Goal: Task Accomplishment & Management: Use online tool/utility

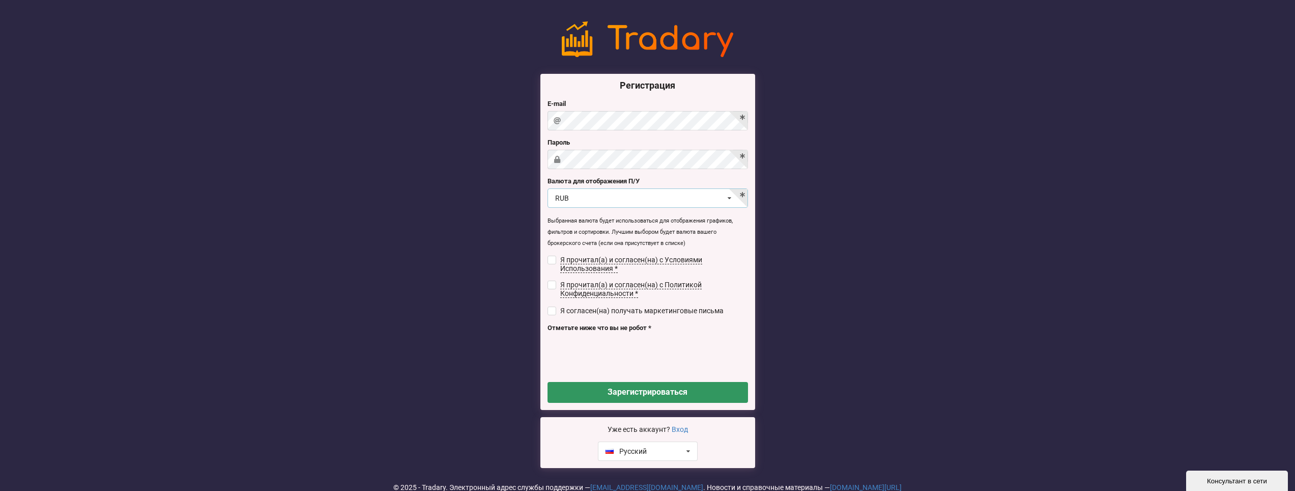
click at [654, 205] on div "RUB USD RUB EUR UAH" at bounding box center [648, 197] width 200 height 19
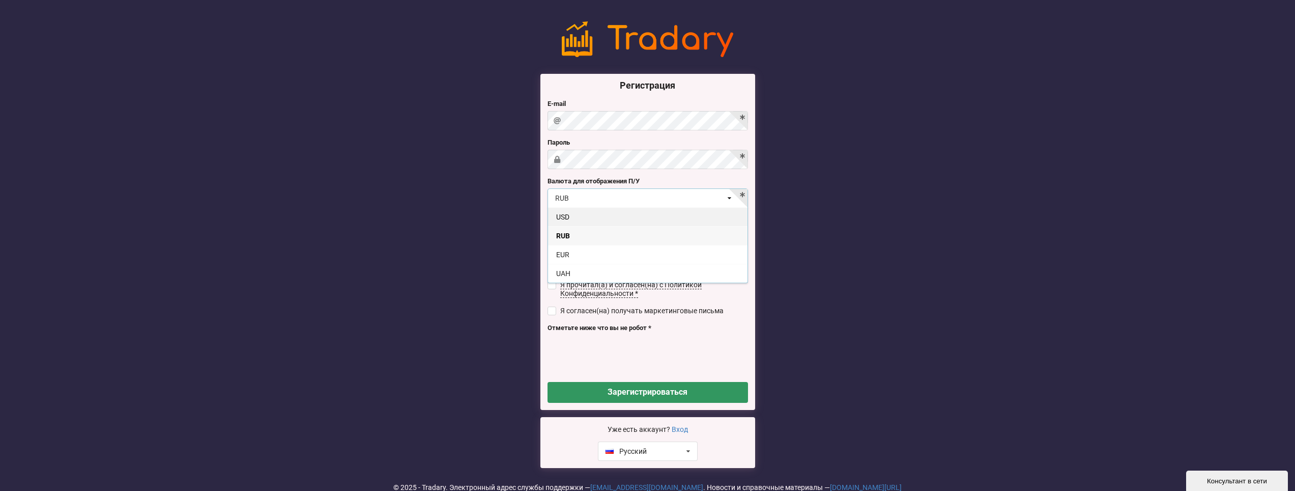
click at [625, 224] on div "USD" at bounding box center [647, 216] width 199 height 19
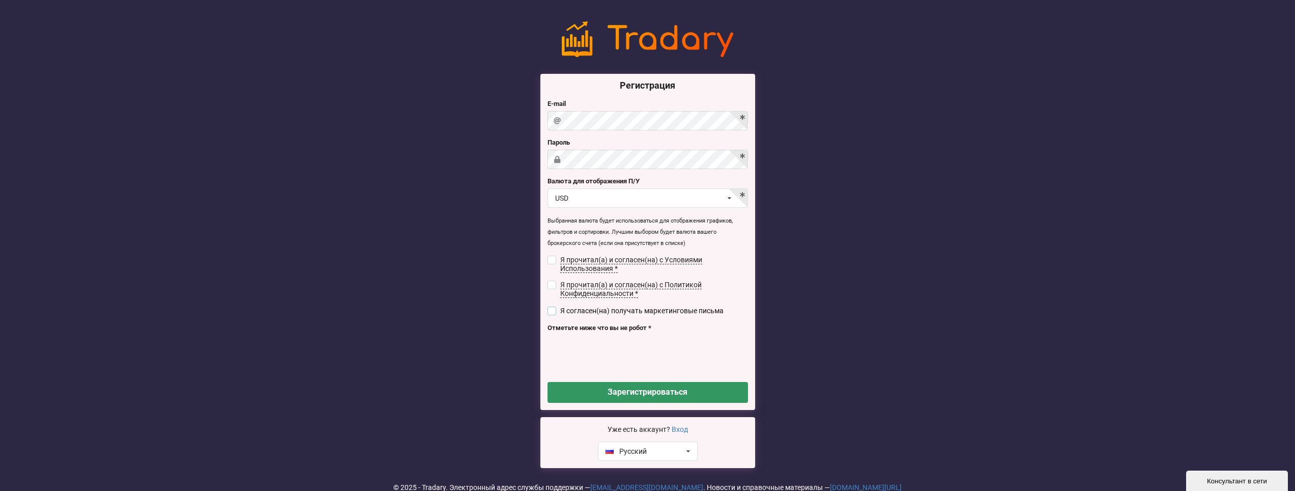
click at [554, 308] on input "checkbox" at bounding box center [552, 310] width 9 height 9
checkbox input "true"
click at [555, 285] on input "checkbox" at bounding box center [552, 284] width 9 height 9
checkbox input "true"
click at [552, 255] on input "checkbox" at bounding box center [552, 259] width 9 height 9
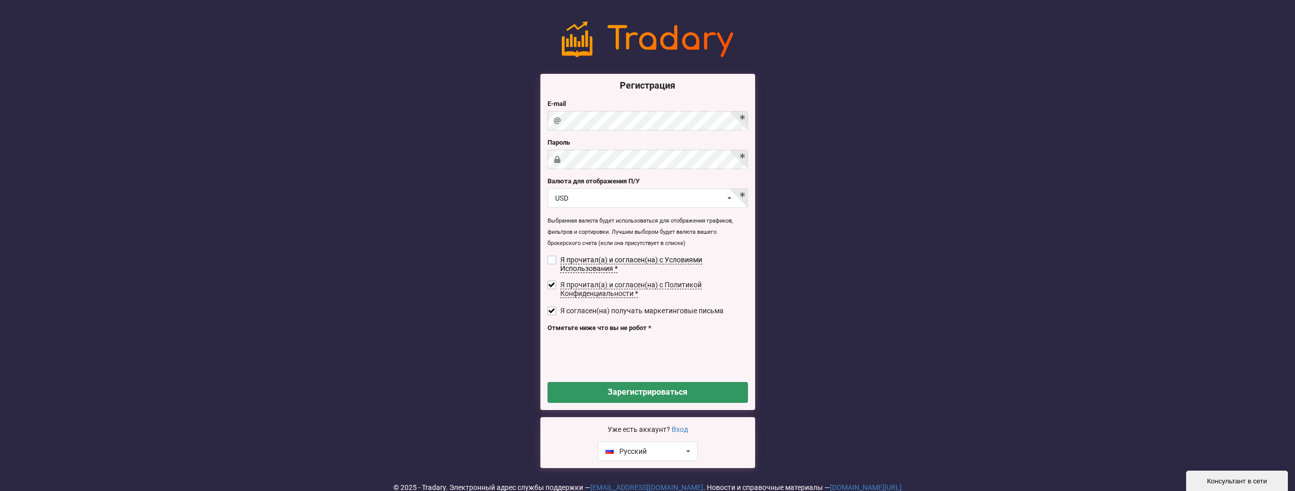
checkbox input "true"
click at [552, 309] on input "checkbox" at bounding box center [552, 310] width 9 height 9
checkbox input "false"
click at [795, 207] on div "Регистрация E-mail [GEOGRAPHIC_DATA] Валюта для отображения П/У USD USD RUB EUR…" at bounding box center [647, 244] width 1295 height 460
click at [677, 388] on button "Зарегистрироваться" at bounding box center [648, 392] width 200 height 21
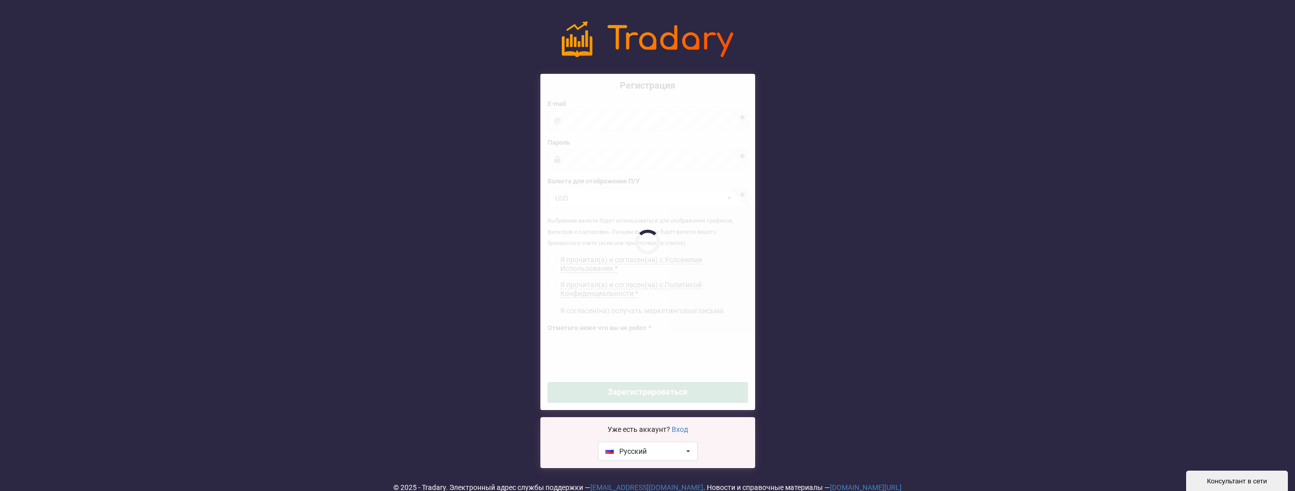
checkbox input "false"
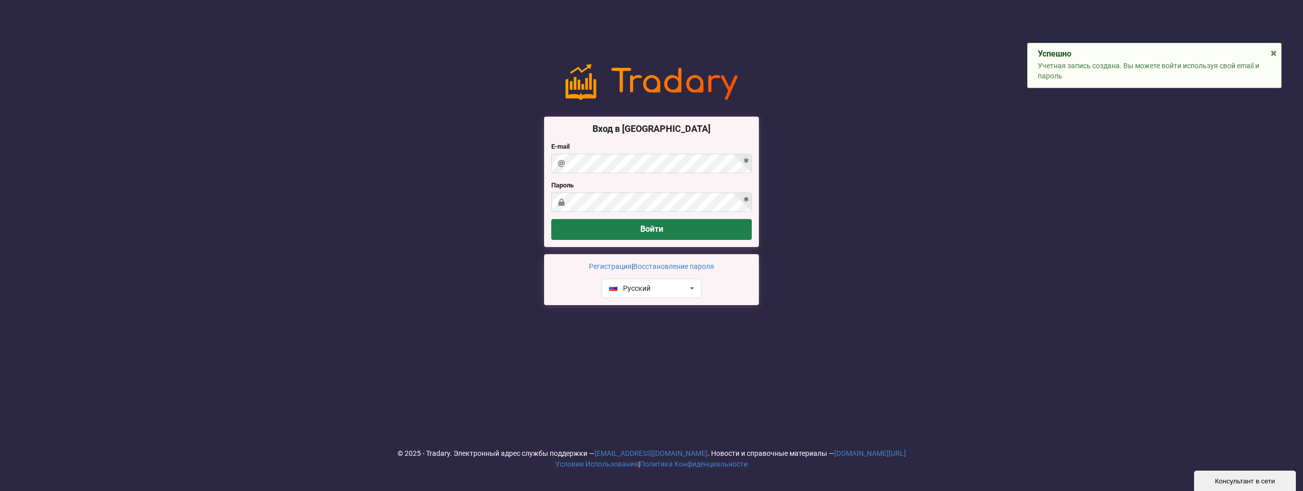
click at [624, 227] on button "Войти" at bounding box center [651, 229] width 200 height 21
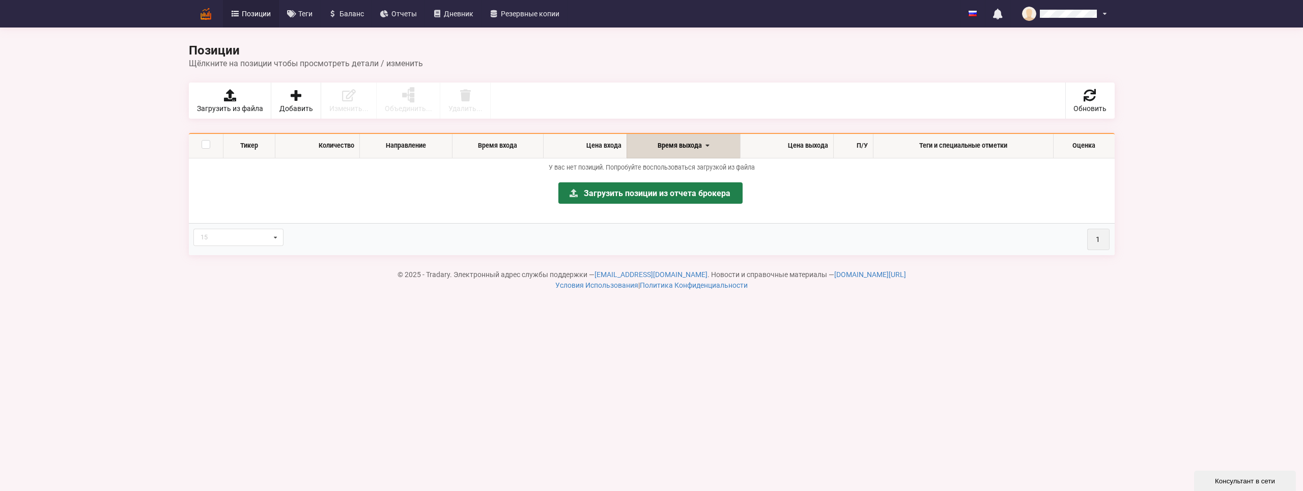
click at [639, 195] on link "Загрузить позиции из отчета брокера" at bounding box center [650, 192] width 184 height 21
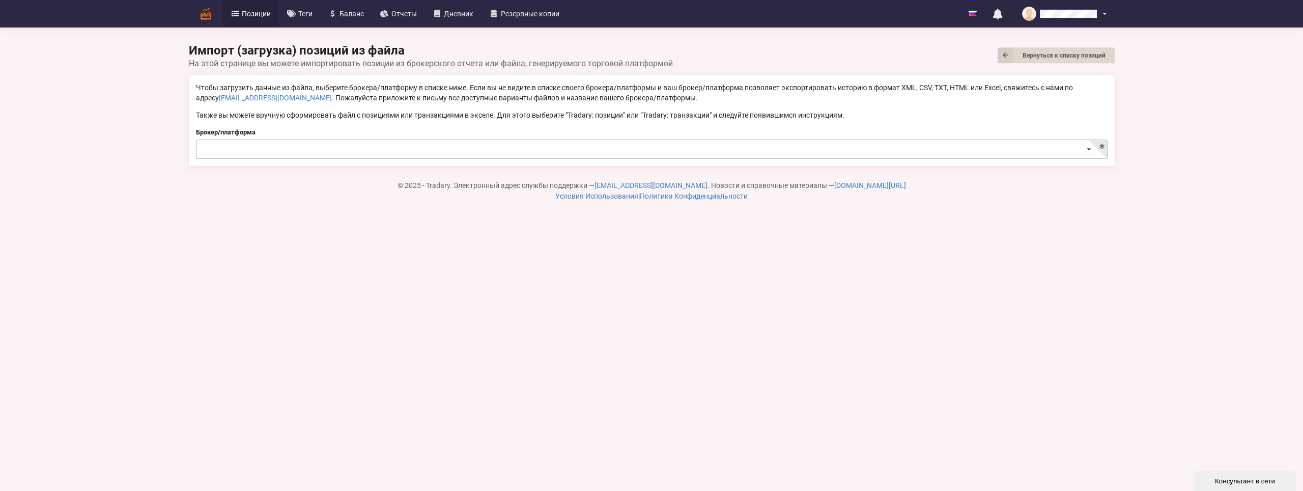
click at [407, 148] on input at bounding box center [652, 150] width 910 height 20
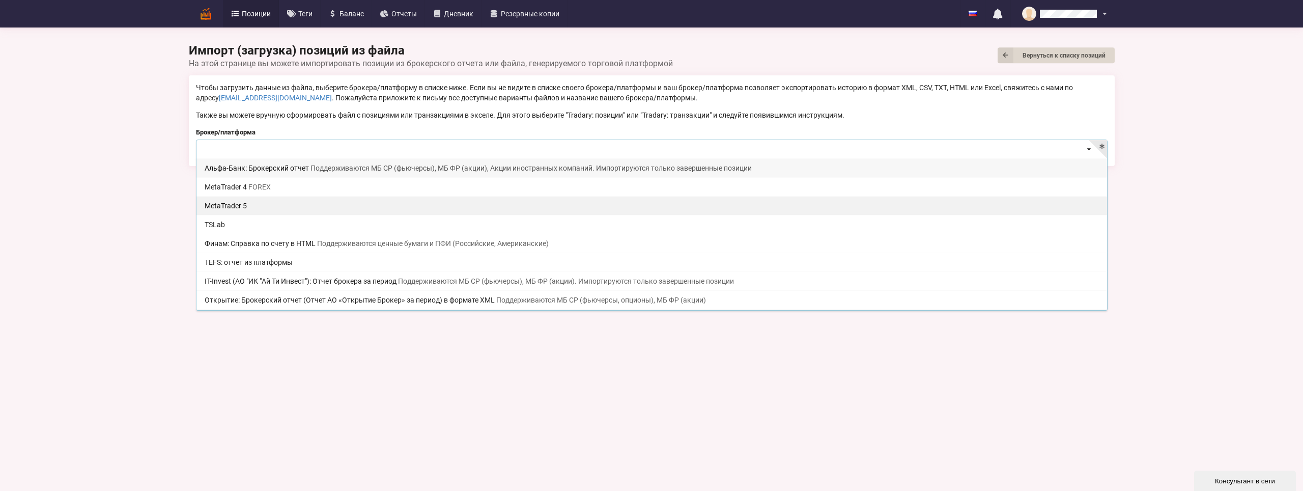
click at [292, 207] on div "MetaTrader 5" at bounding box center [651, 205] width 910 height 19
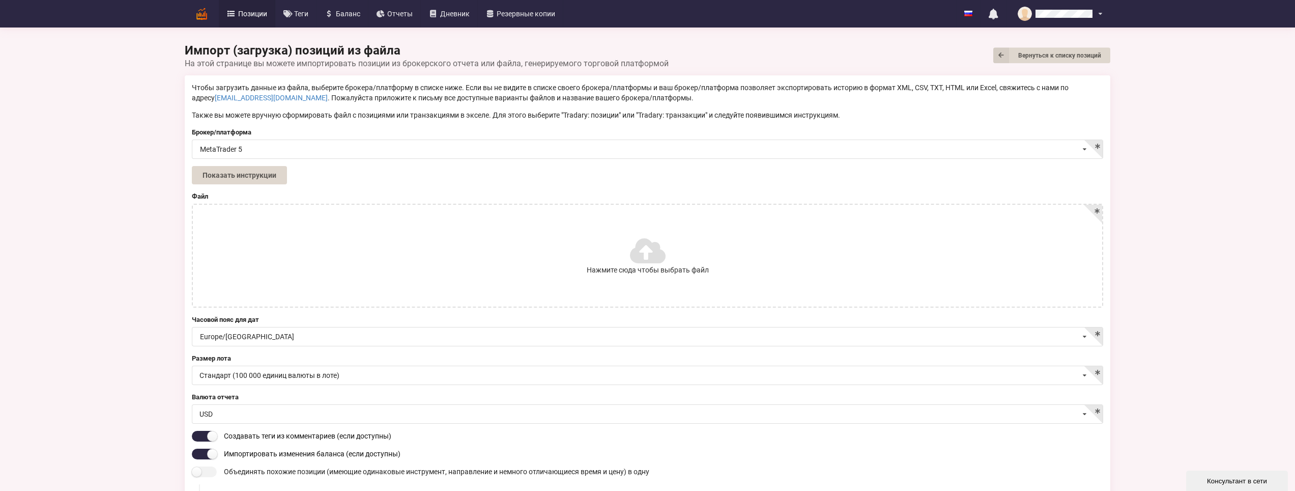
click at [403, 265] on label "Нажмите сюда чтобы выбрать файл" at bounding box center [647, 256] width 909 height 102
click at [0, 0] on input "Нажмите сюда чтобы выбрать файл" at bounding box center [0, 0] width 0 height 0
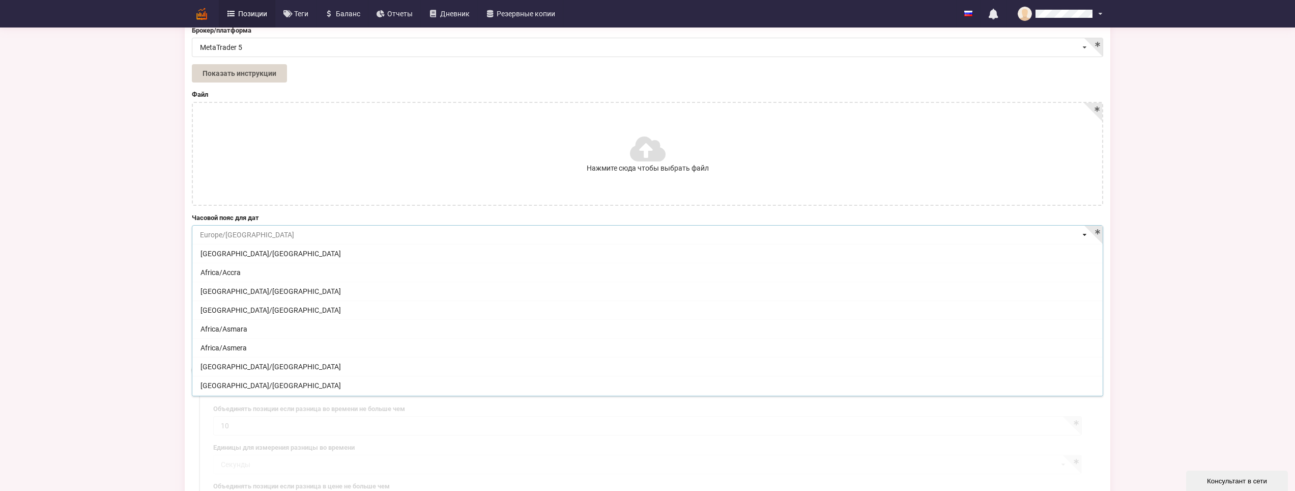
scroll to position [8585, 0]
click at [336, 234] on input at bounding box center [648, 235] width 910 height 20
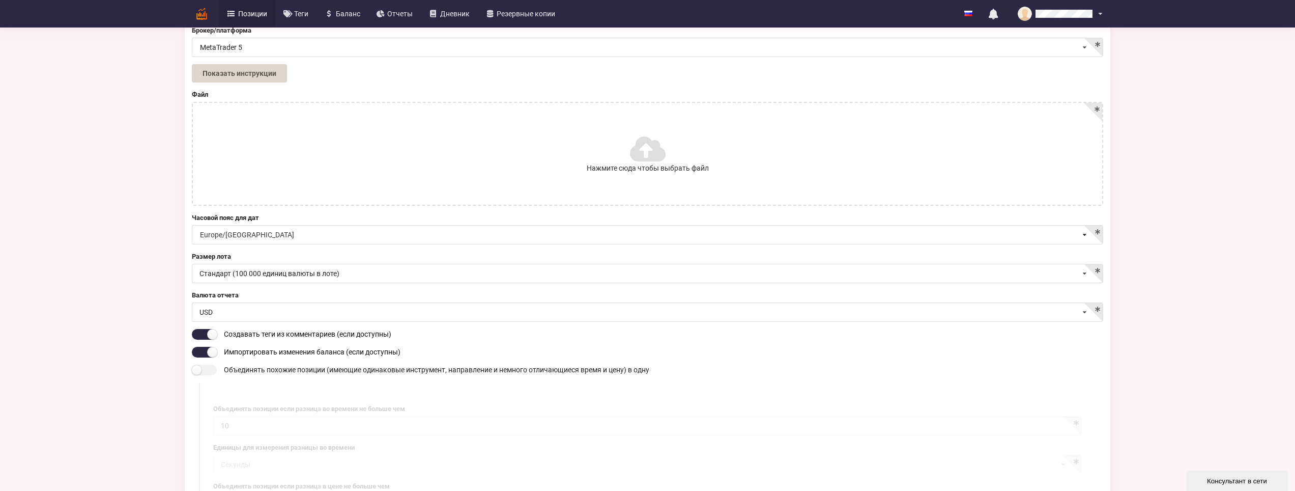
click at [74, 225] on div "Импорт (загрузка) позиций из файла Вернуться к списку позиций На этой странице …" at bounding box center [647, 396] width 1295 height 996
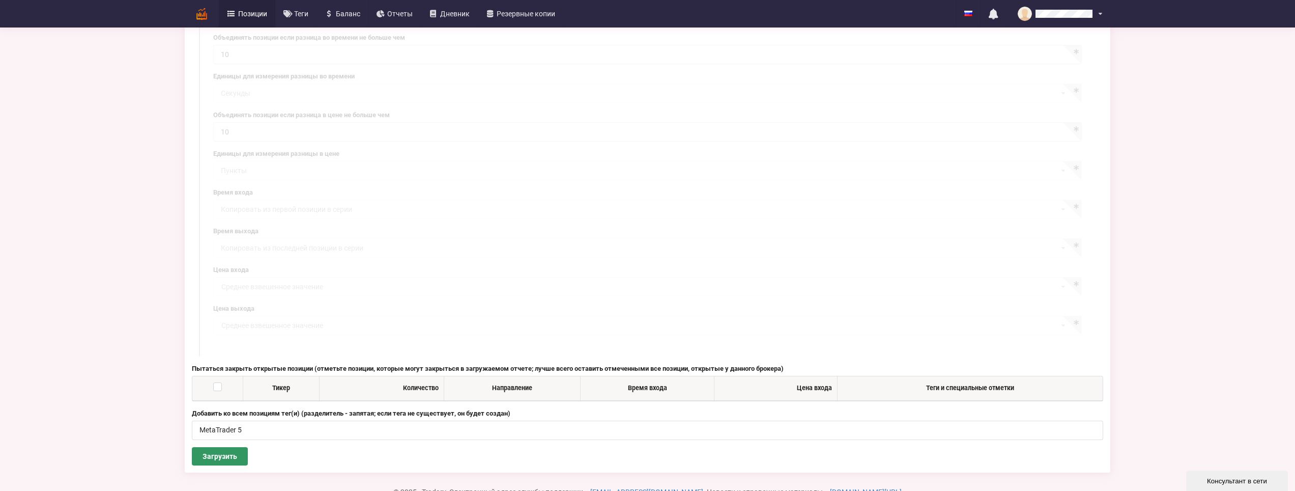
scroll to position [506, 0]
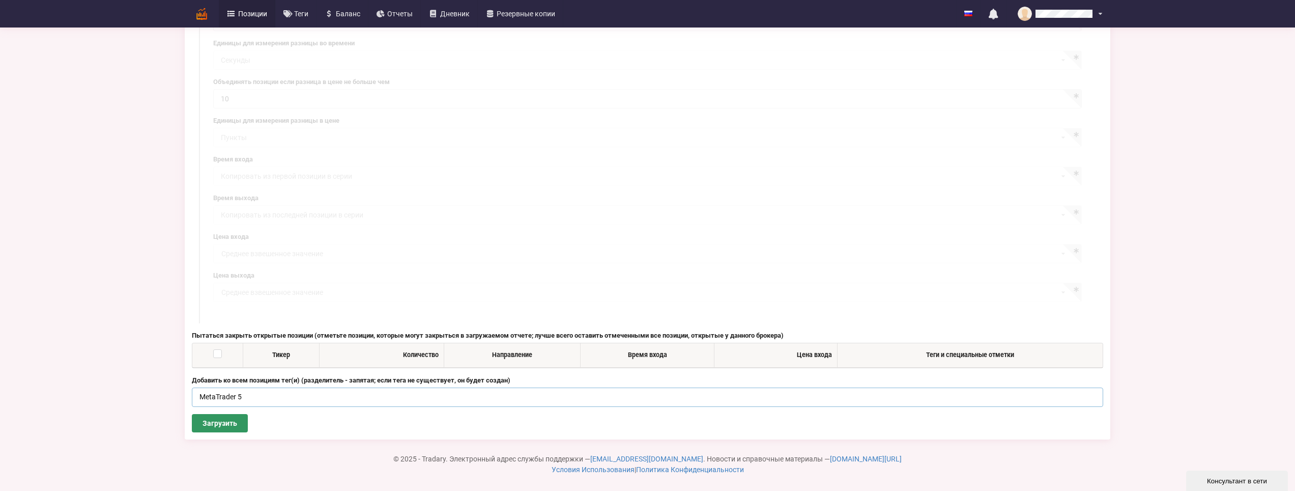
click at [365, 395] on input "MetaTrader 5" at bounding box center [647, 396] width 911 height 19
click at [279, 353] on th "Тикер" at bounding box center [281, 355] width 76 height 24
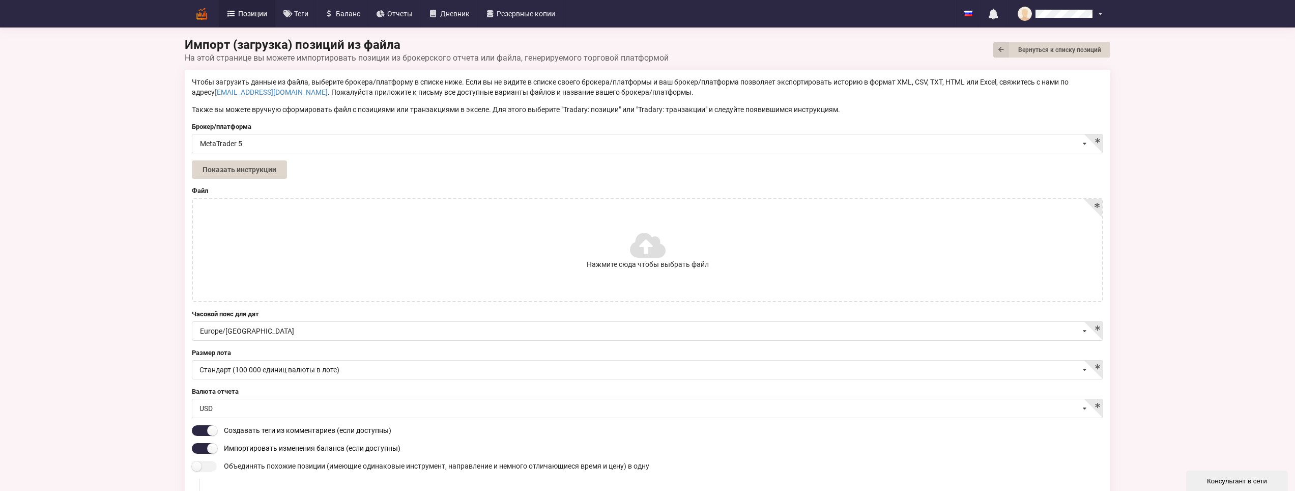
scroll to position [0, 0]
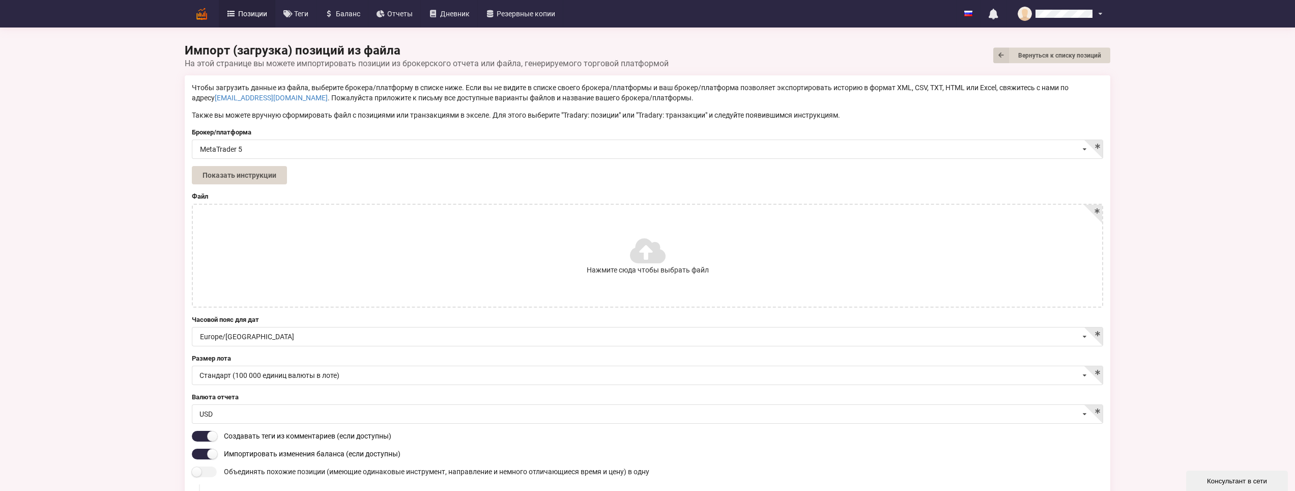
click at [247, 18] on link "Позиции" at bounding box center [247, 13] width 56 height 27
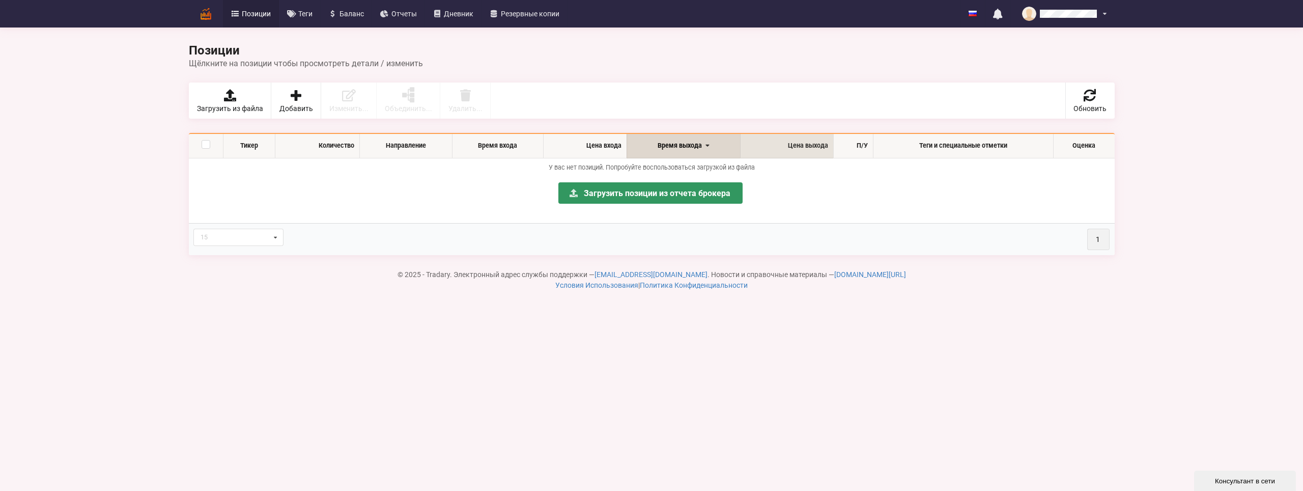
click at [804, 147] on th "Цена выхода" at bounding box center [786, 146] width 93 height 24
click at [668, 199] on link "Загрузить позиции из отчета брокера" at bounding box center [650, 192] width 184 height 21
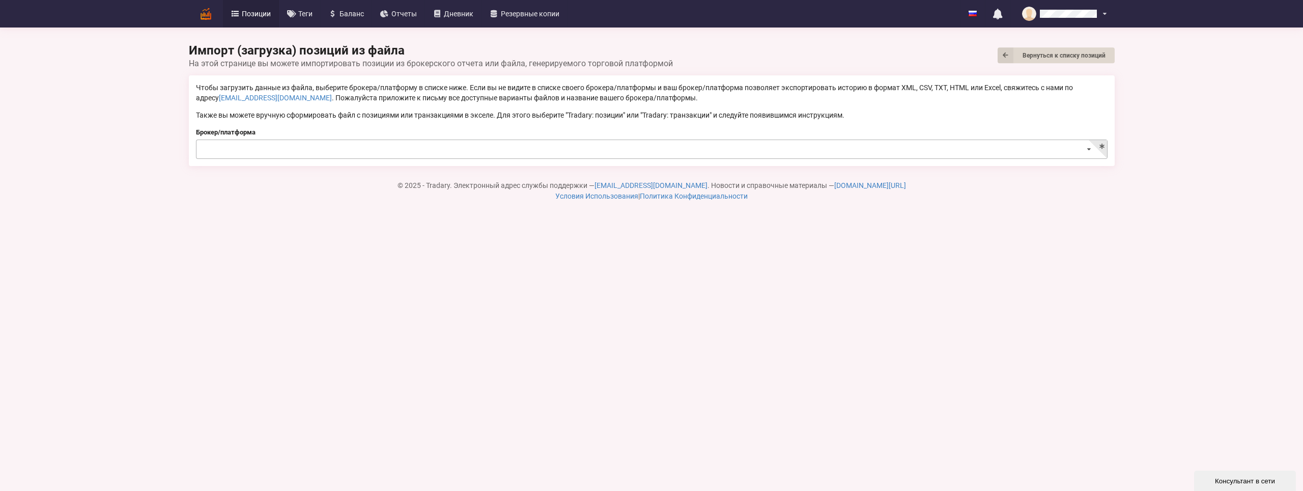
click at [311, 149] on input at bounding box center [652, 150] width 910 height 20
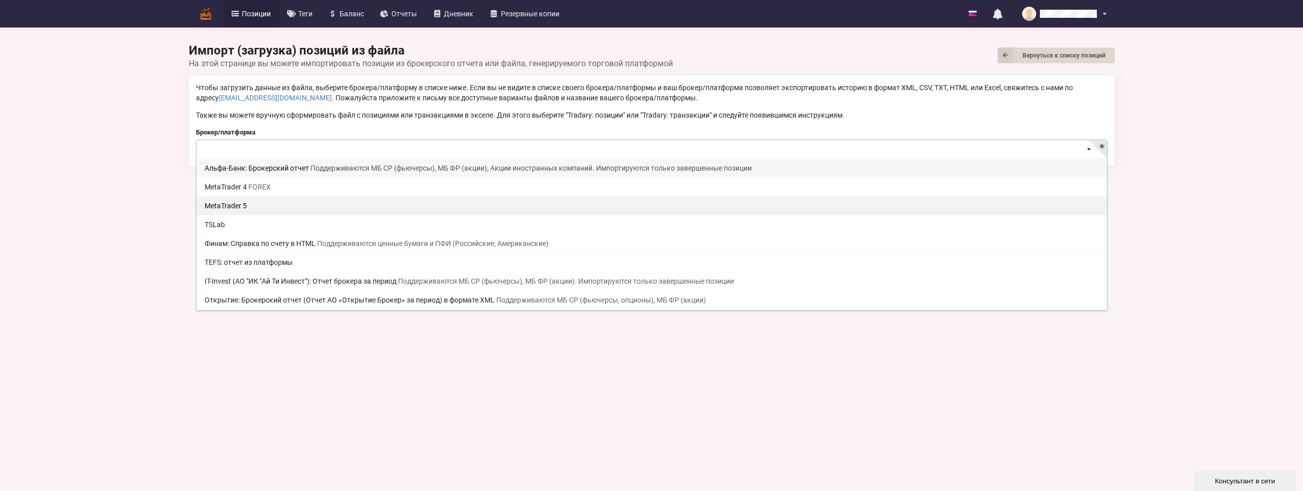
click at [418, 200] on div "MetaTrader 5" at bounding box center [651, 205] width 910 height 19
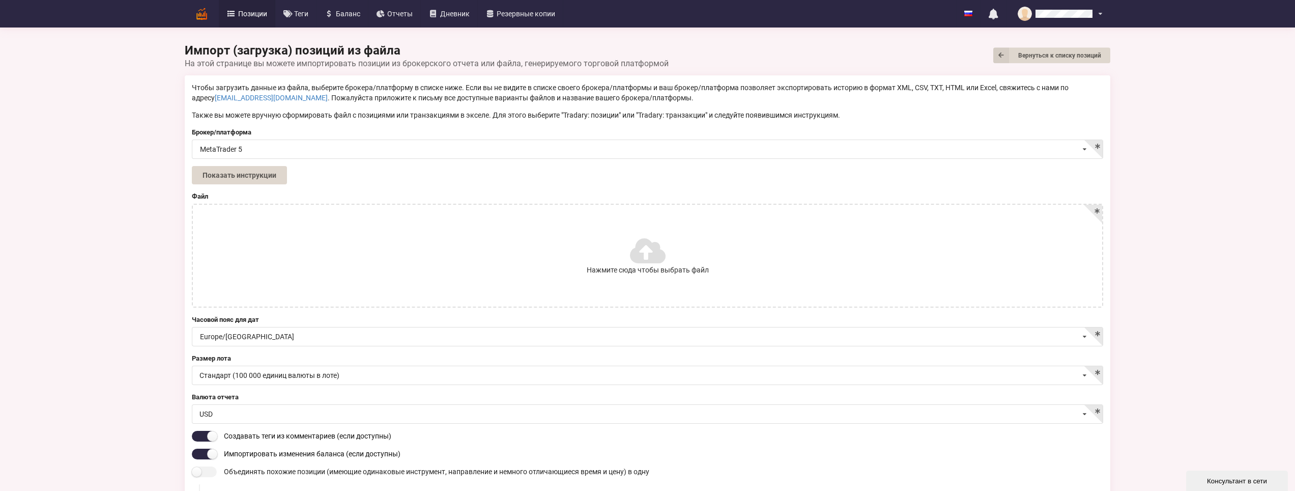
click at [357, 249] on label "Нажмите сюда чтобы выбрать файл" at bounding box center [647, 256] width 909 height 102
click at [0, 0] on input "Нажмите сюда чтобы выбрать файл" at bounding box center [0, 0] width 0 height 0
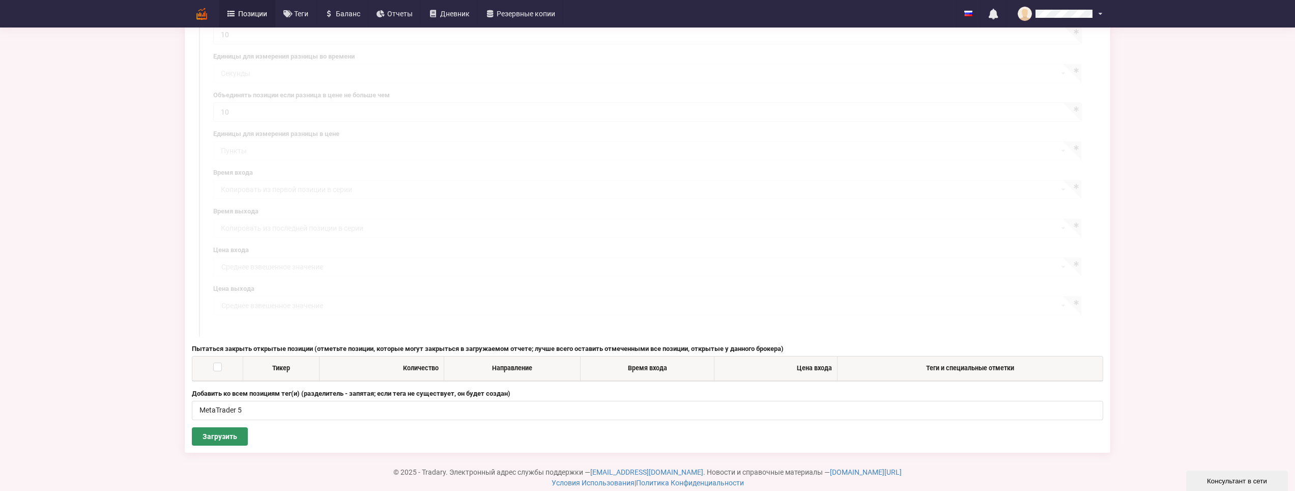
scroll to position [506, 0]
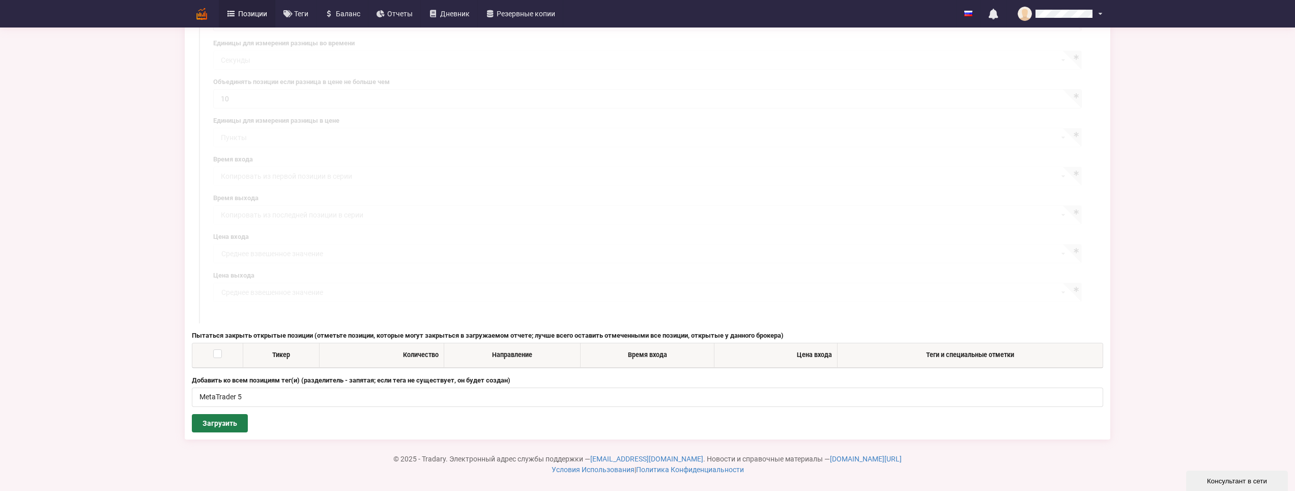
click at [224, 428] on button "Загрузить" at bounding box center [220, 423] width 56 height 18
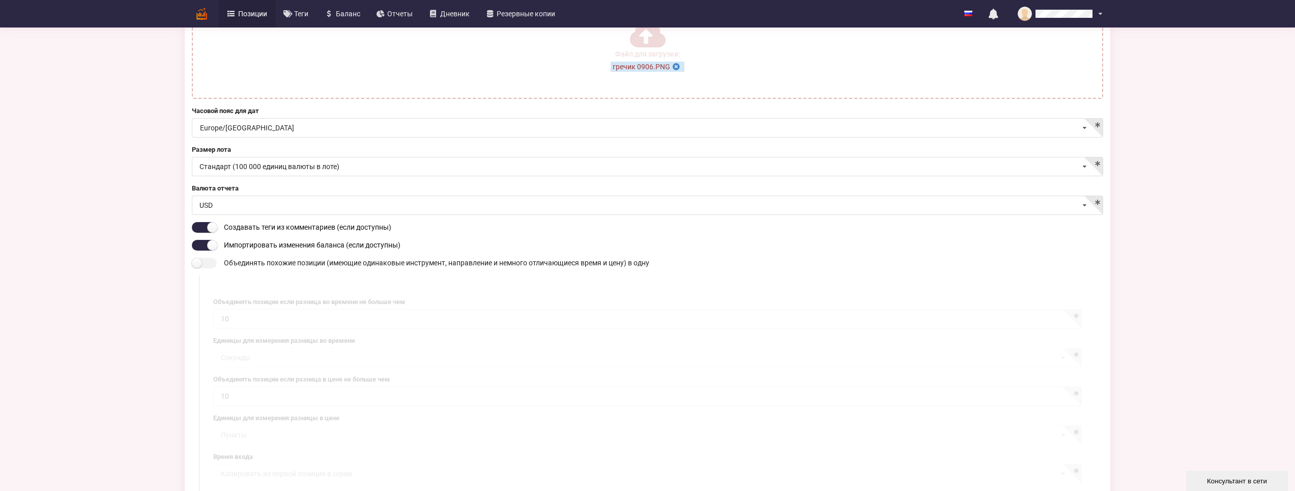
scroll to position [197, 0]
